Goal: Find specific page/section: Find specific page/section

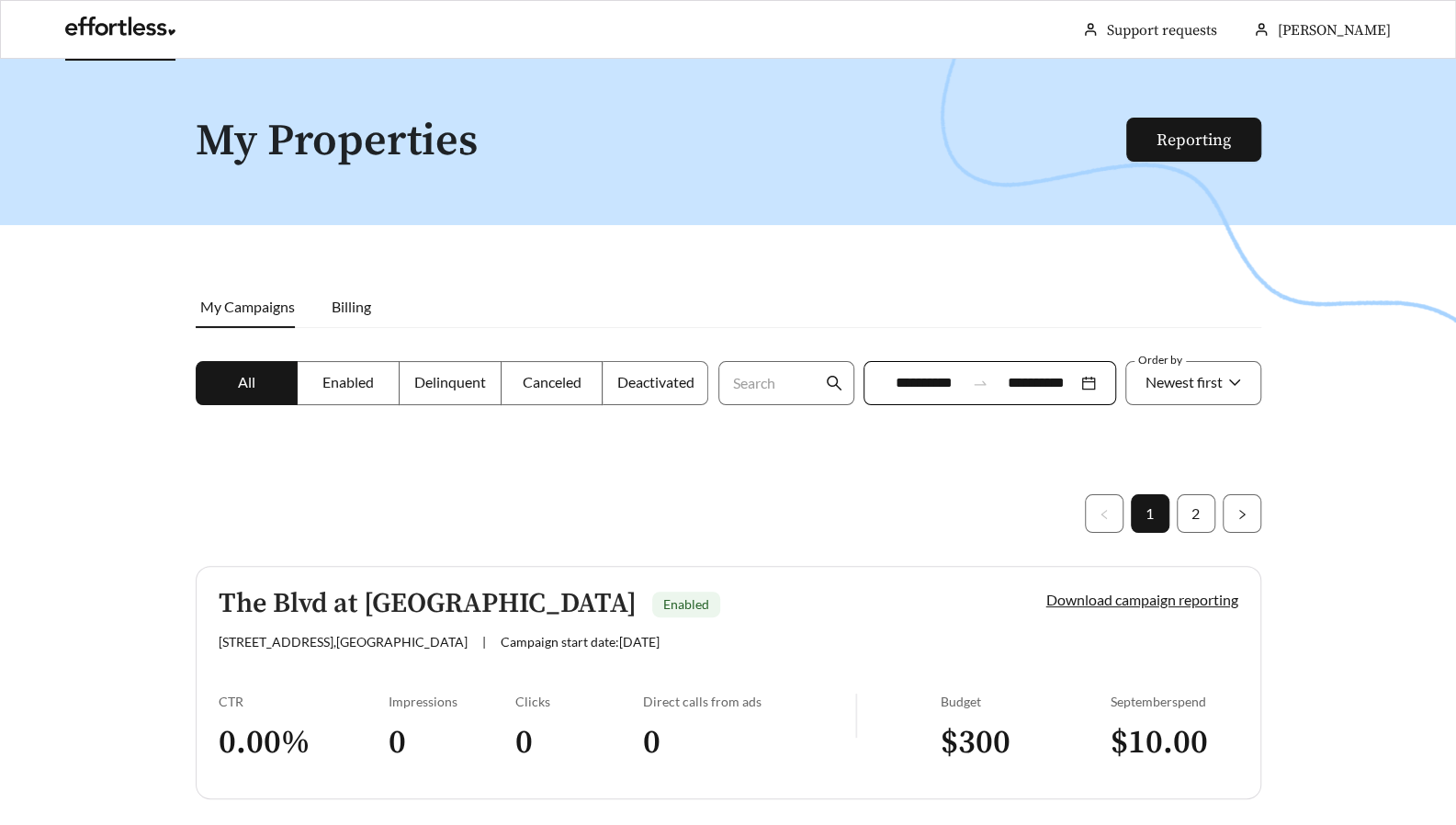
click at [114, 34] on link at bounding box center [119, 31] width 110 height 19
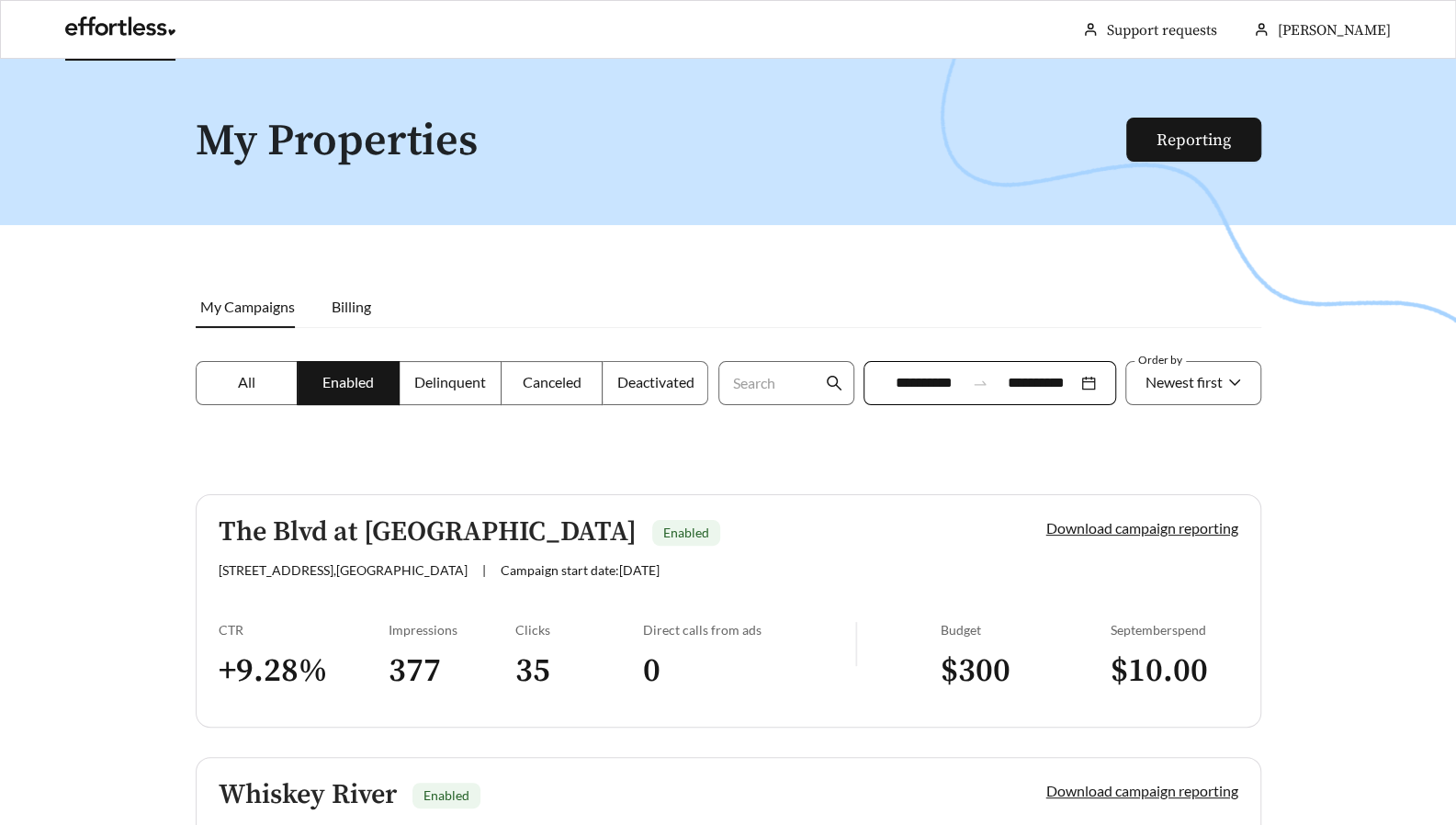
click at [144, 24] on link at bounding box center [119, 31] width 110 height 19
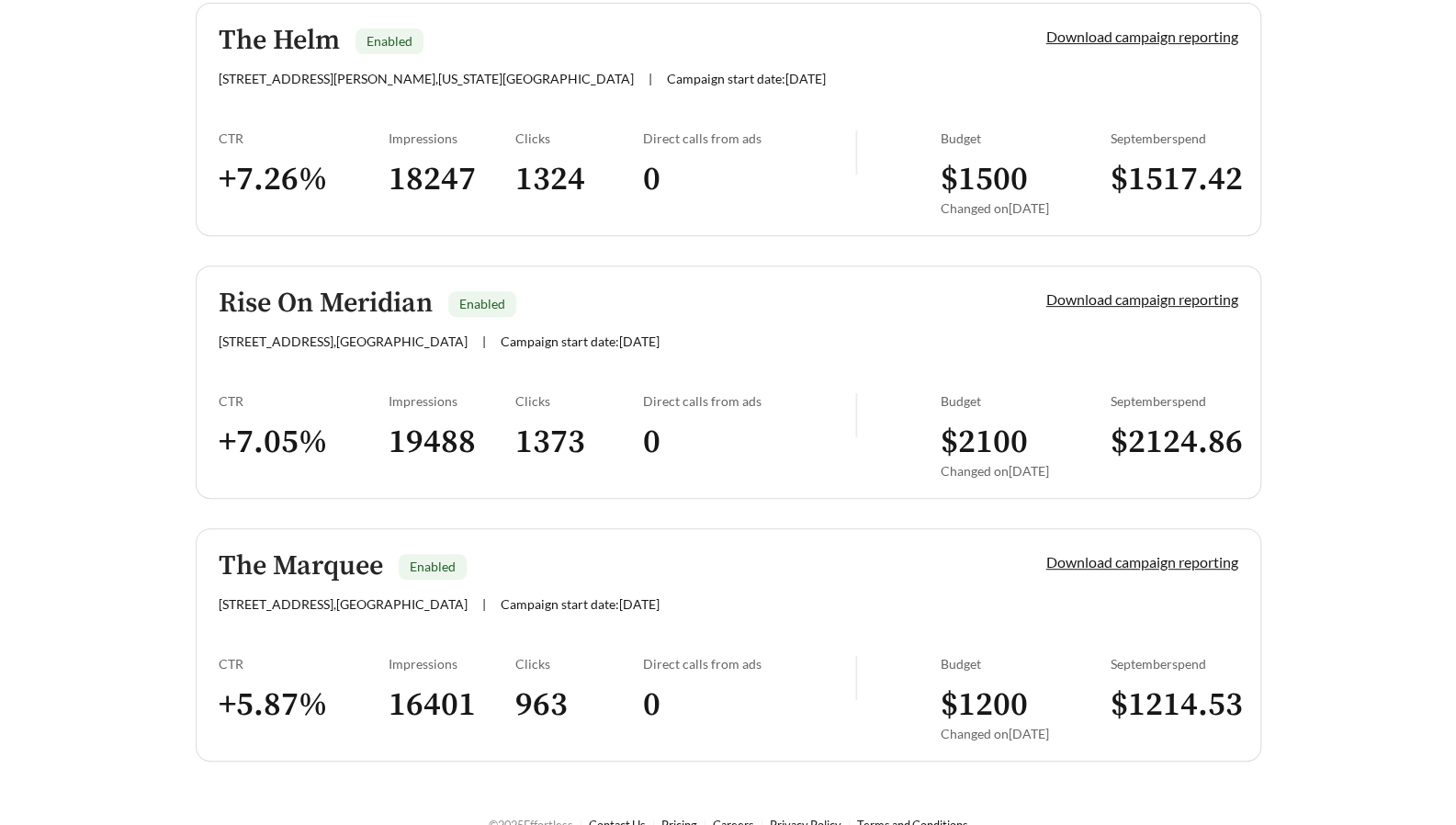
scroll to position [4708, 0]
